Goal: Task Accomplishment & Management: Manage account settings

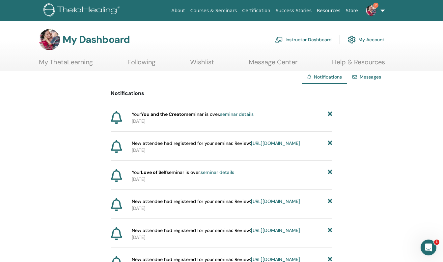
click at [251, 146] on link "https://member.thetahealing.com/instructor/seminar/373973/attendees" at bounding box center [275, 143] width 49 height 6
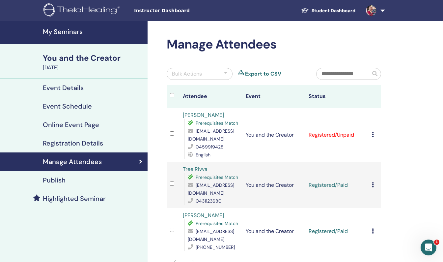
click at [373, 133] on icon at bounding box center [373, 134] width 2 height 5
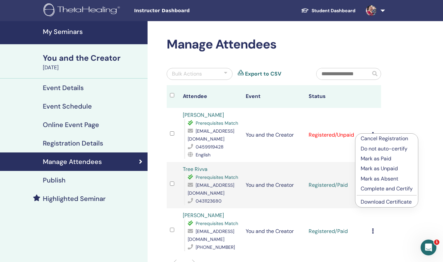
click at [364, 158] on p "Mark as Paid" at bounding box center [387, 159] width 52 height 8
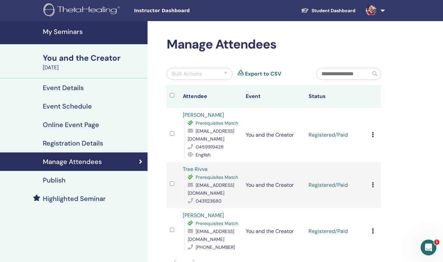
click at [375, 135] on div "Cancel Registration Do not auto-certify Mark as Paid Mark as Unpaid Mark as Abs…" at bounding box center [375, 135] width 6 height 8
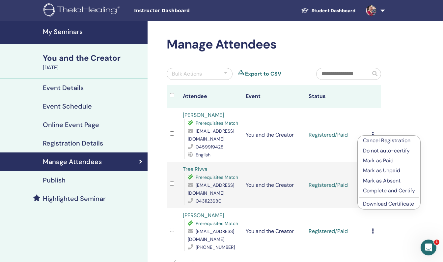
click at [370, 188] on p "Complete and Certify" at bounding box center [389, 191] width 52 height 8
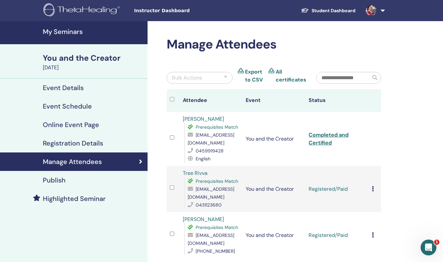
click at [371, 189] on td "Cancel Registration Do not auto-certify Mark as Paid Mark as Unpaid Mark as Abs…" at bounding box center [375, 189] width 13 height 46
click at [372, 185] on td "Cancel Registration Do not auto-certify Mark as Paid Mark as Unpaid Mark as Abs…" at bounding box center [375, 189] width 13 height 46
click at [373, 189] on icon at bounding box center [373, 188] width 2 height 5
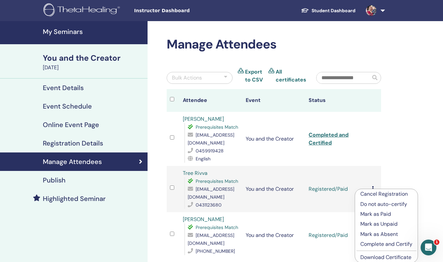
click at [379, 243] on p "Complete and Certify" at bounding box center [387, 244] width 52 height 8
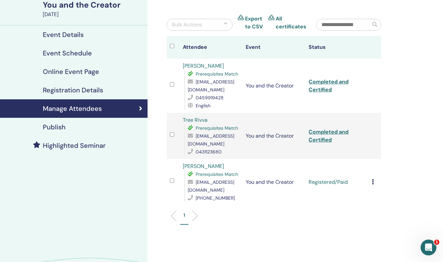
click at [373, 181] on icon at bounding box center [373, 181] width 2 height 5
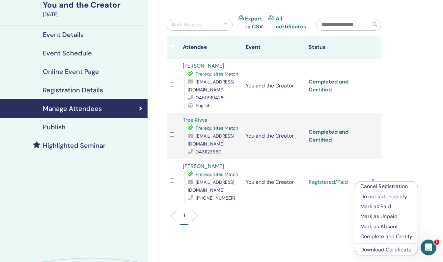
click at [373, 235] on p "Complete and Certify" at bounding box center [387, 236] width 52 height 8
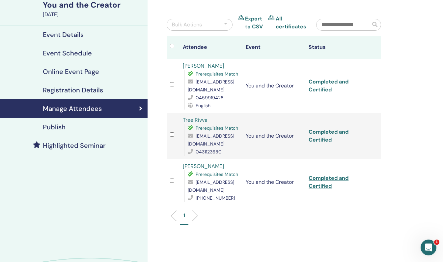
click at [55, 10] on div "You and the Creator" at bounding box center [93, 4] width 101 height 11
